Goal: Information Seeking & Learning: Learn about a topic

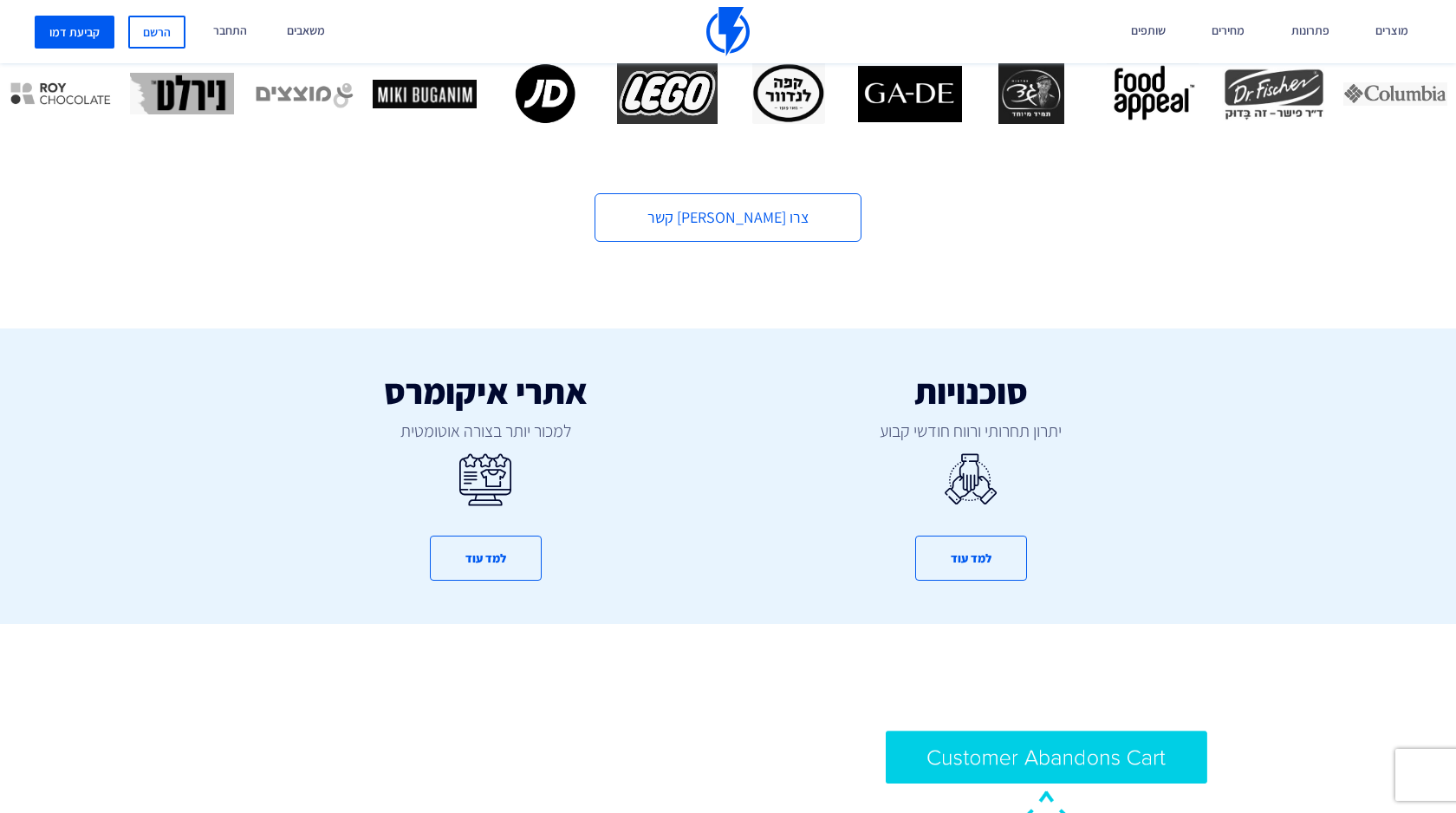
scroll to position [670, 0]
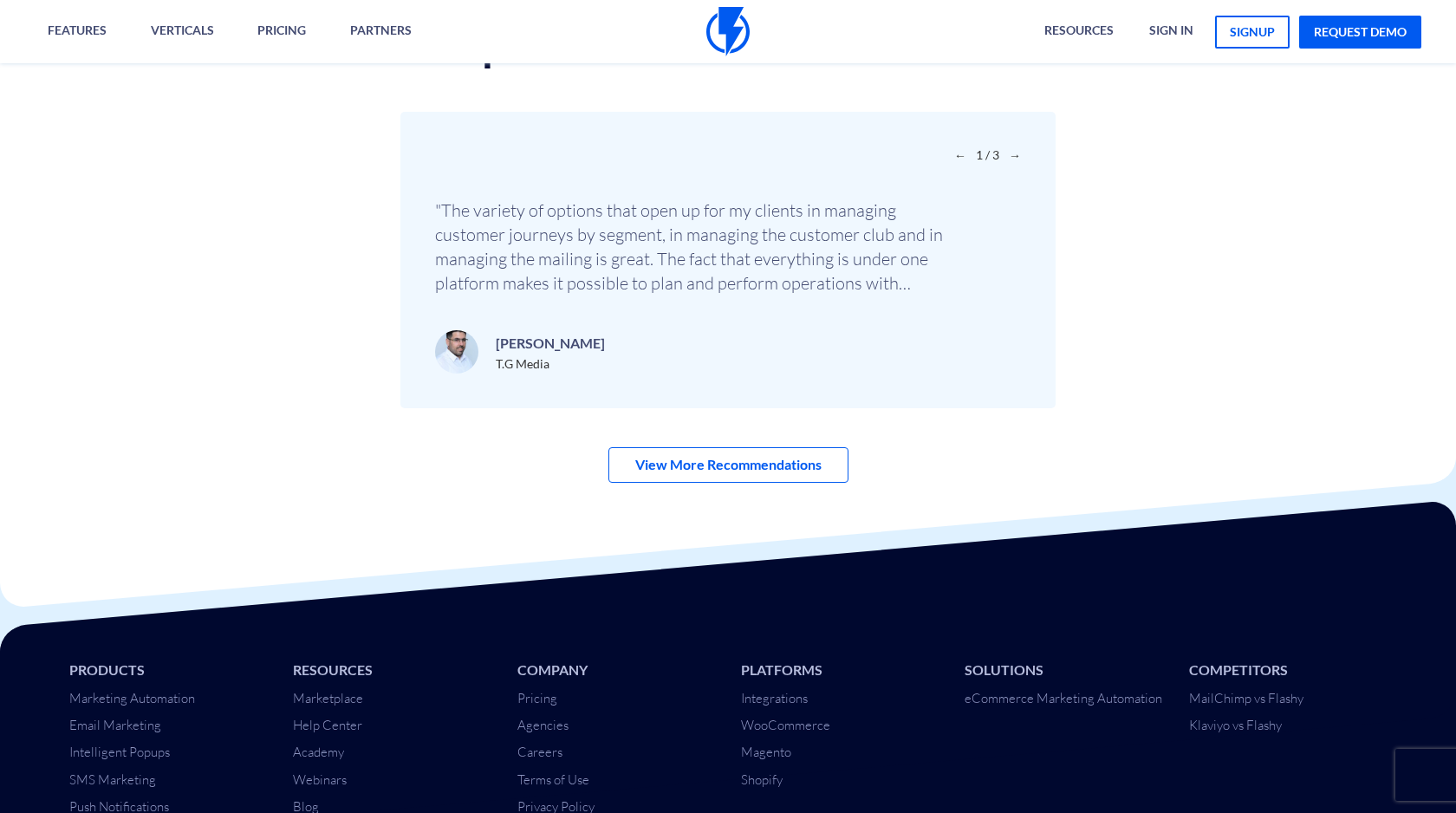
scroll to position [6055, 0]
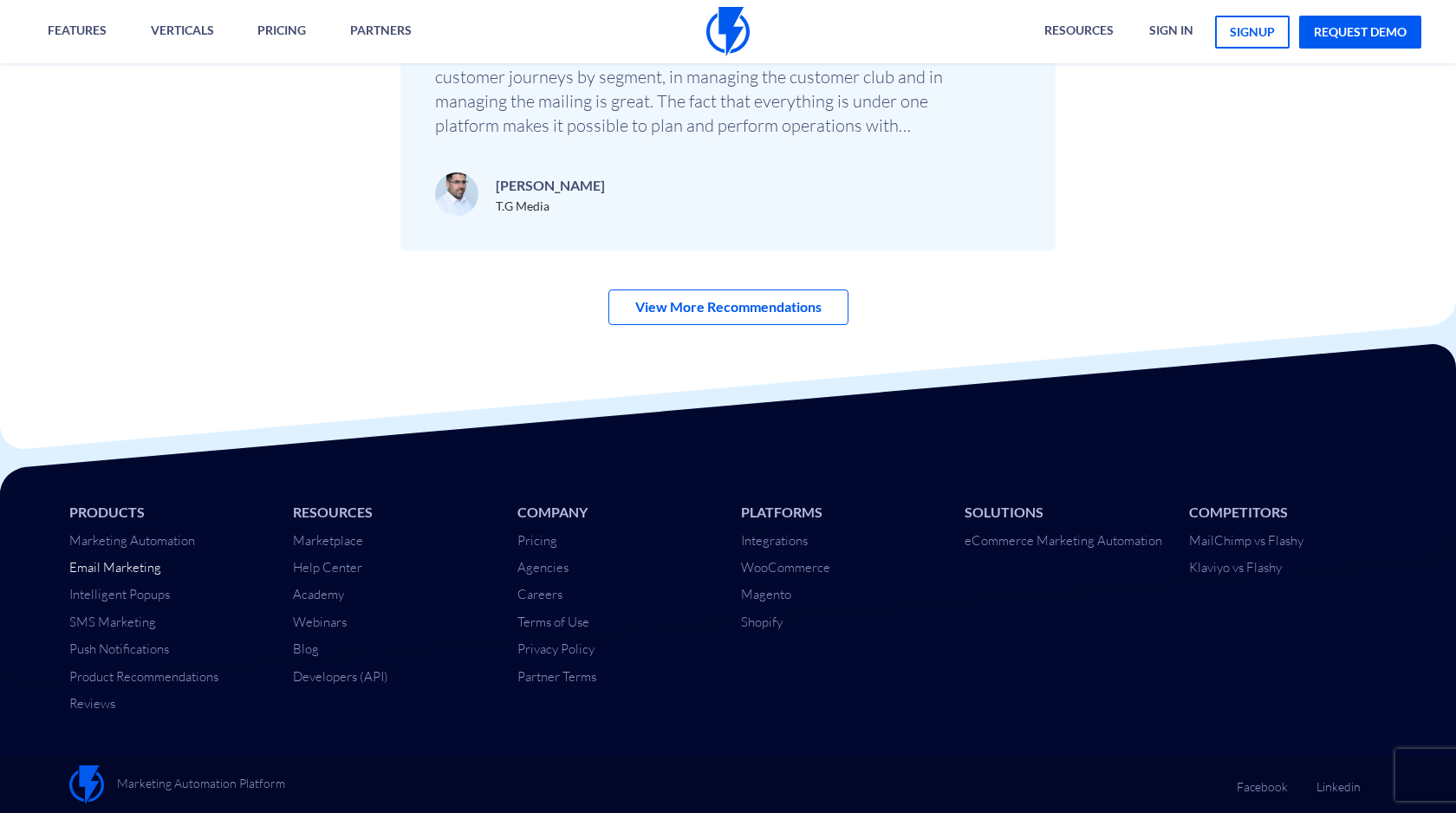
click at [141, 563] on link "Email Marketing" at bounding box center [115, 567] width 92 height 17
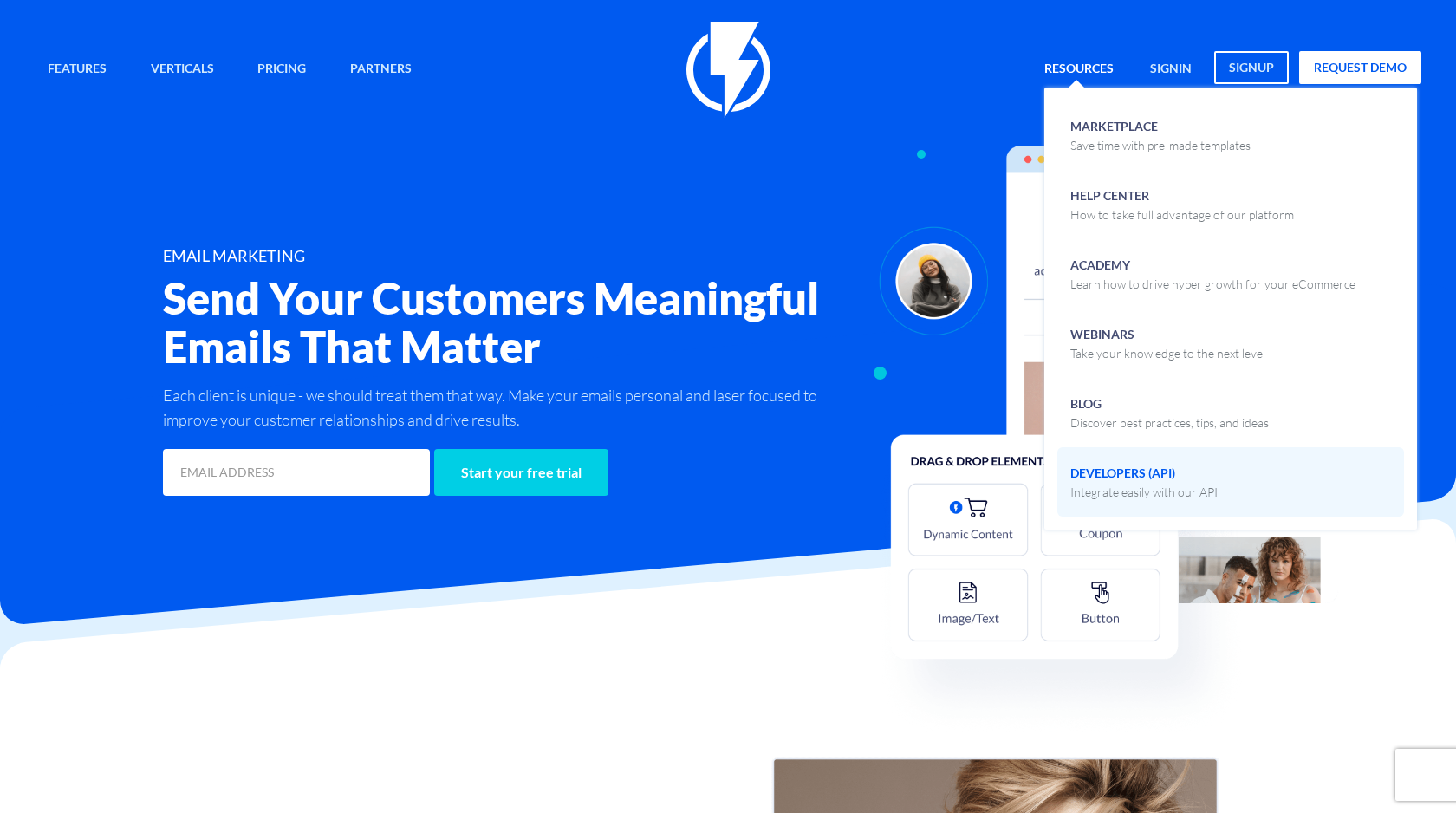
click at [1110, 487] on p "Integrate easily with our API" at bounding box center [1143, 492] width 147 height 18
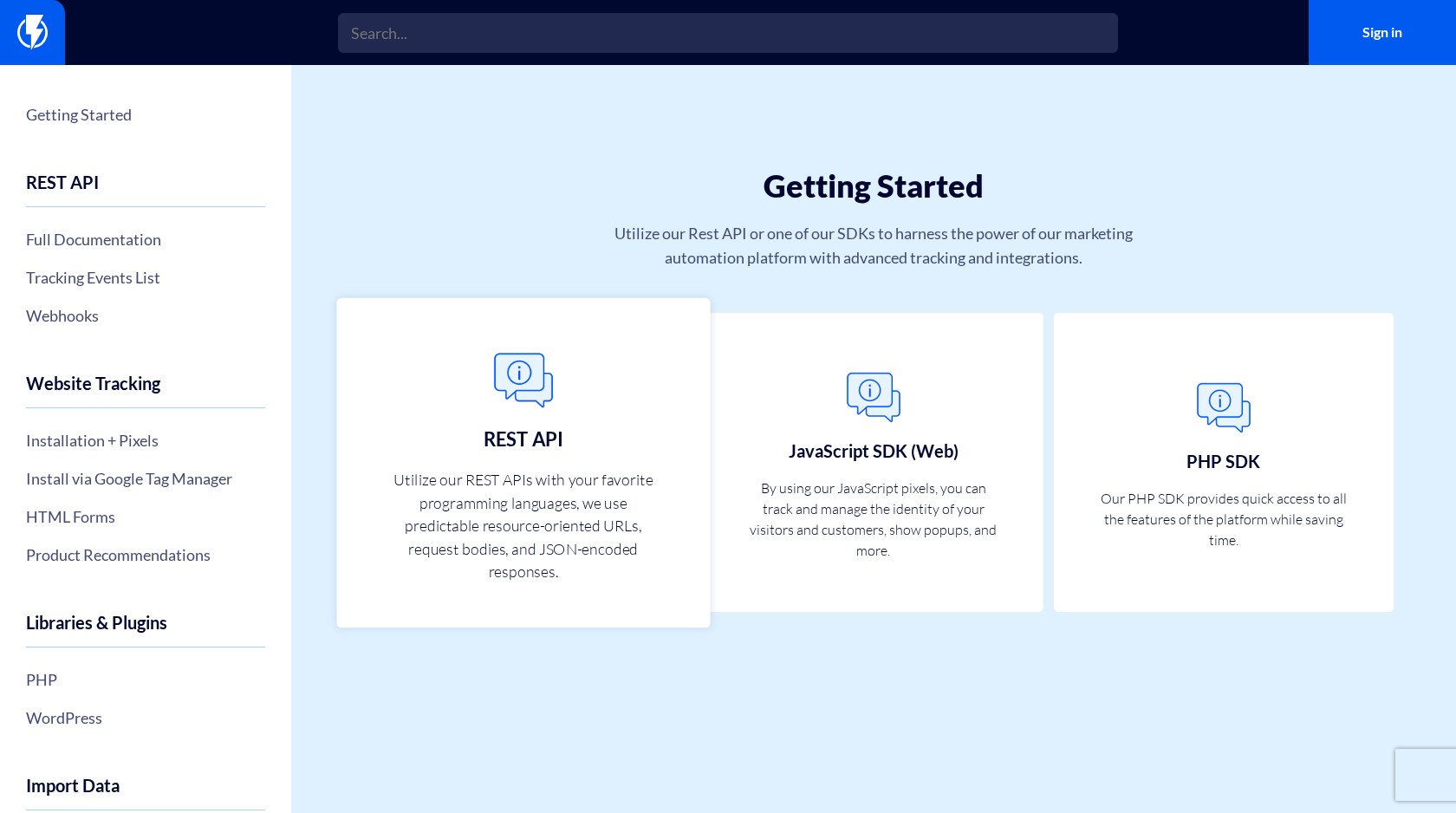
click at [586, 411] on link "REST API Utilize our REST APIs with your favorite programming languages, we use…" at bounding box center [523, 462] width 373 height 329
